Goal: Navigation & Orientation: Find specific page/section

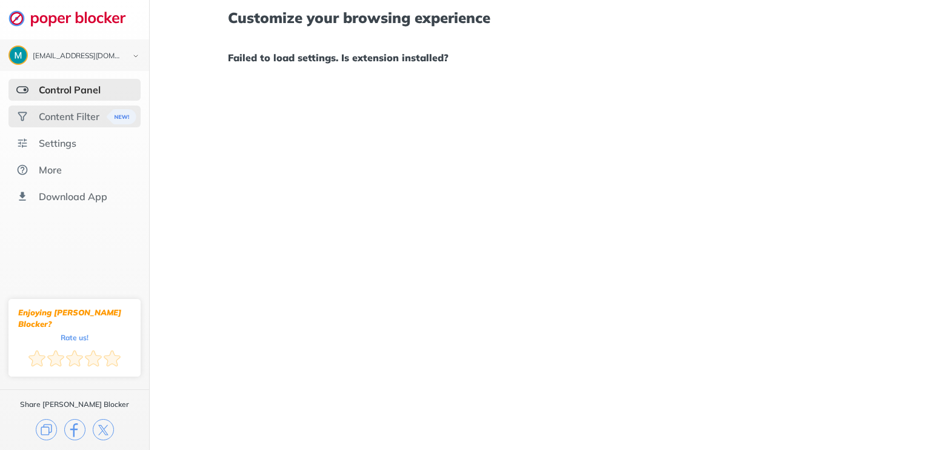
click at [60, 113] on div "Content Filter" at bounding box center [69, 116] width 61 height 12
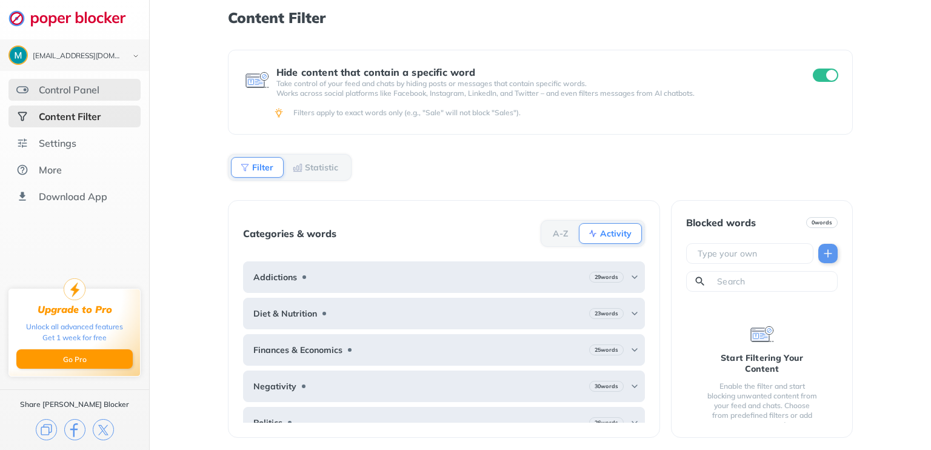
click at [81, 92] on div "Control Panel" at bounding box center [69, 90] width 61 height 12
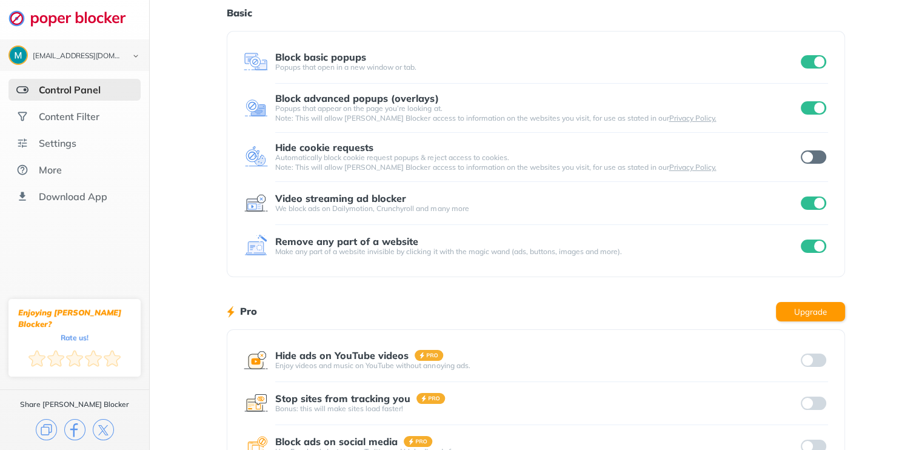
scroll to position [44, 0]
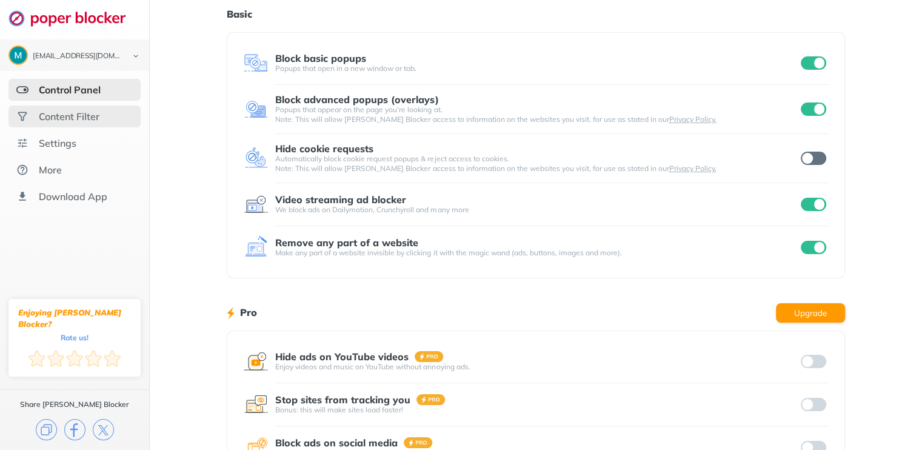
click at [82, 113] on div "Content Filter" at bounding box center [69, 116] width 61 height 12
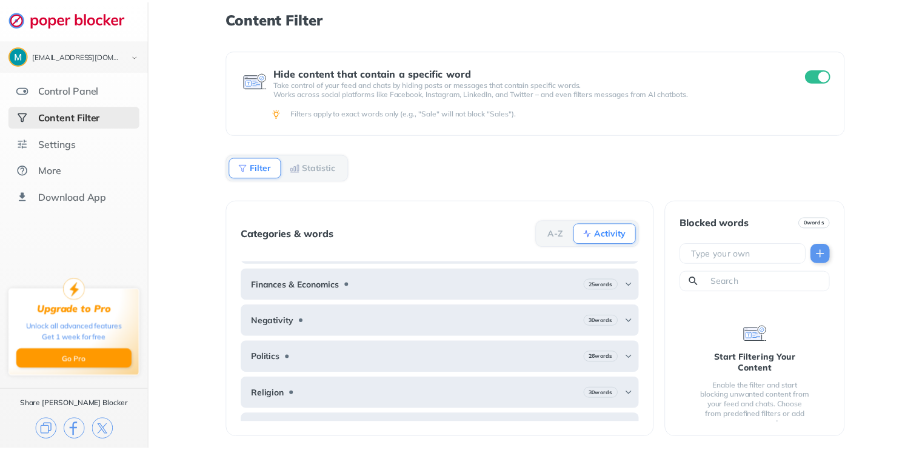
scroll to position [119, 0]
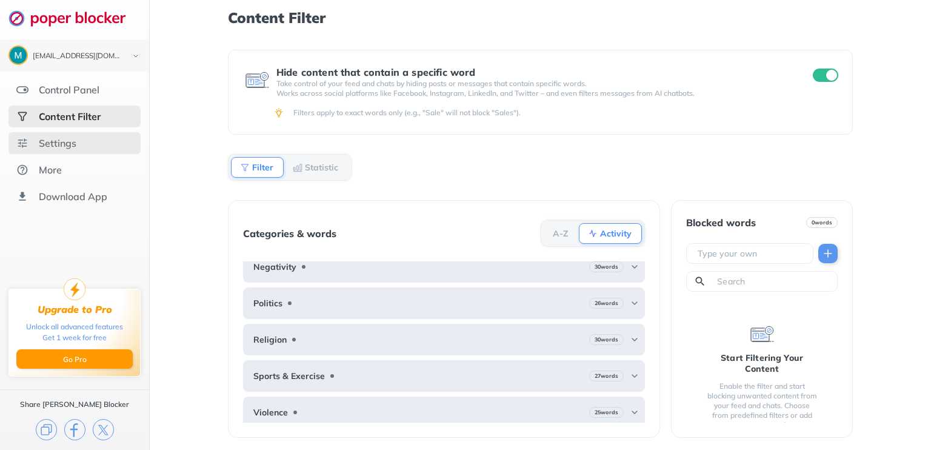
click at [76, 145] on div "Settings" at bounding box center [58, 143] width 38 height 12
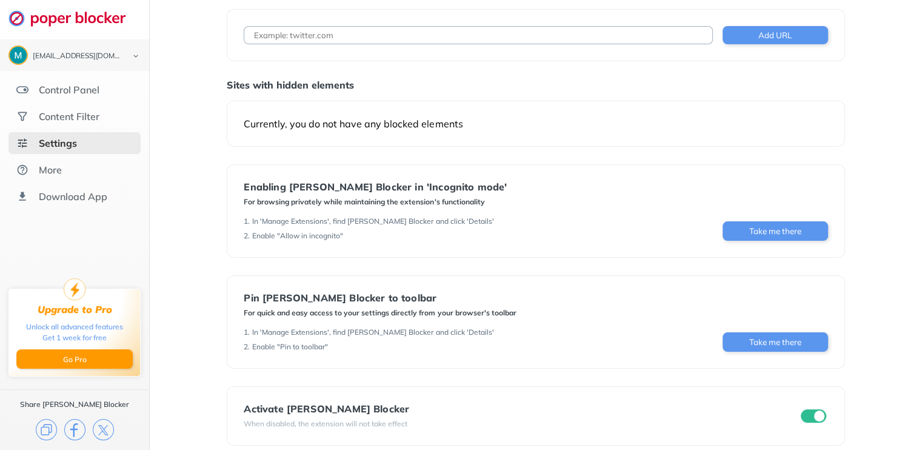
scroll to position [77, 0]
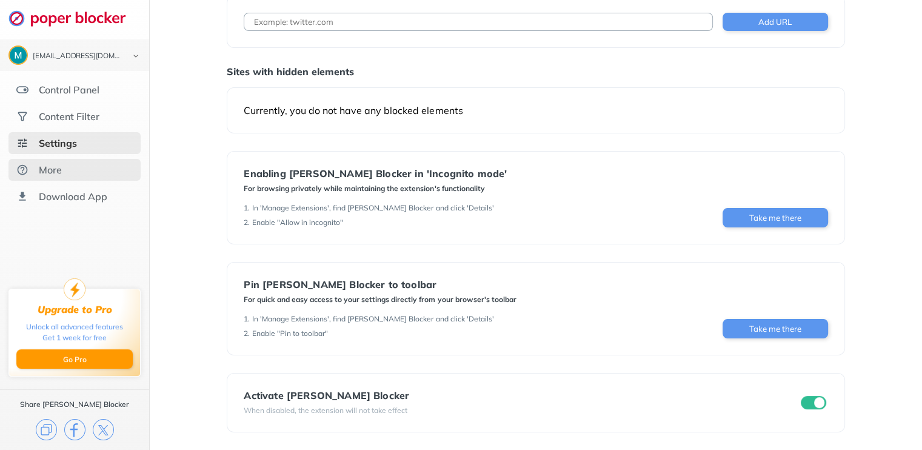
click at [49, 176] on div "More" at bounding box center [50, 170] width 23 height 12
